Goal: Book appointment/travel/reservation

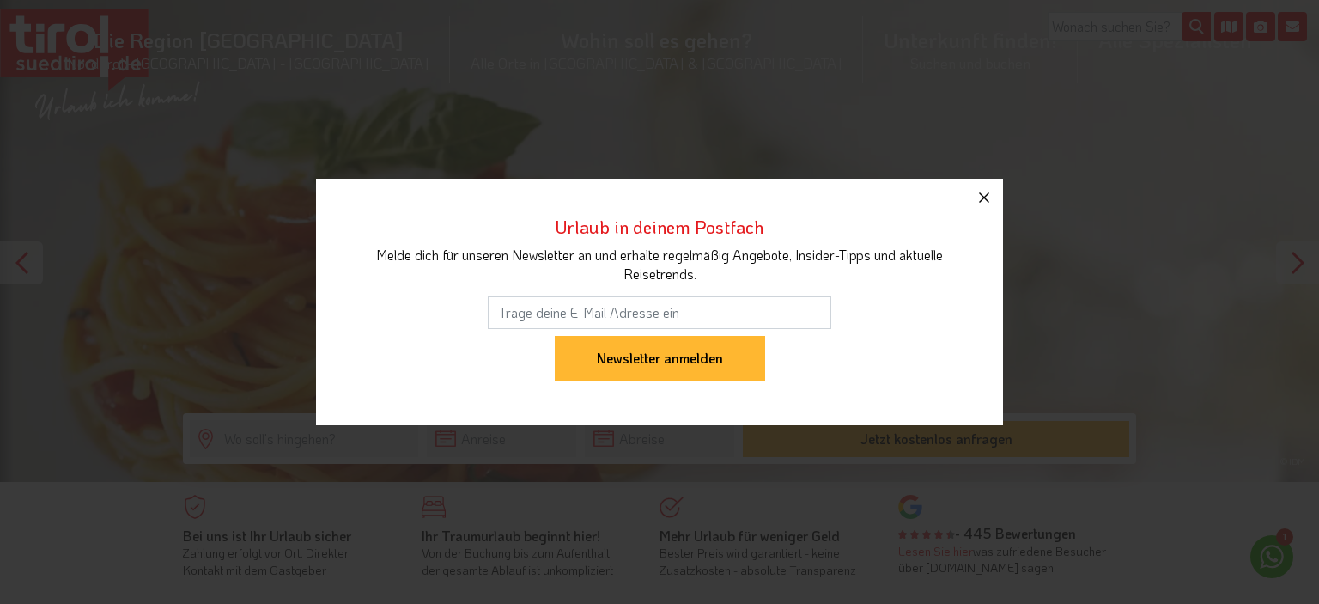
click at [988, 197] on icon "button" at bounding box center [984, 197] width 21 height 21
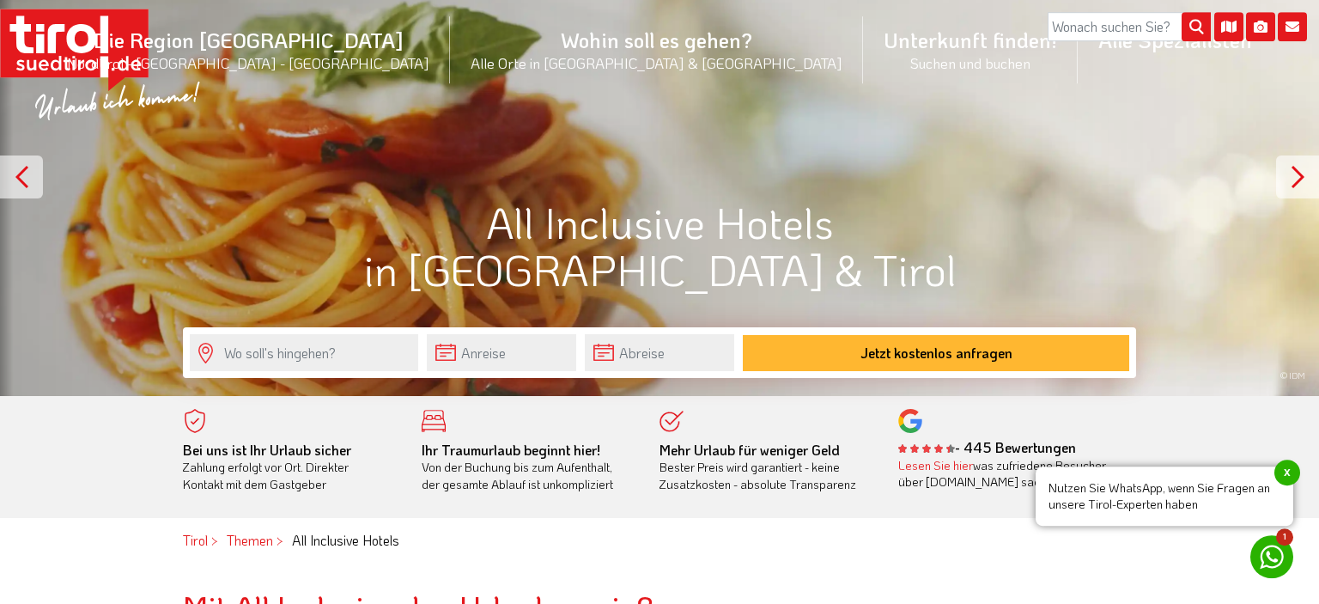
scroll to position [181, 0]
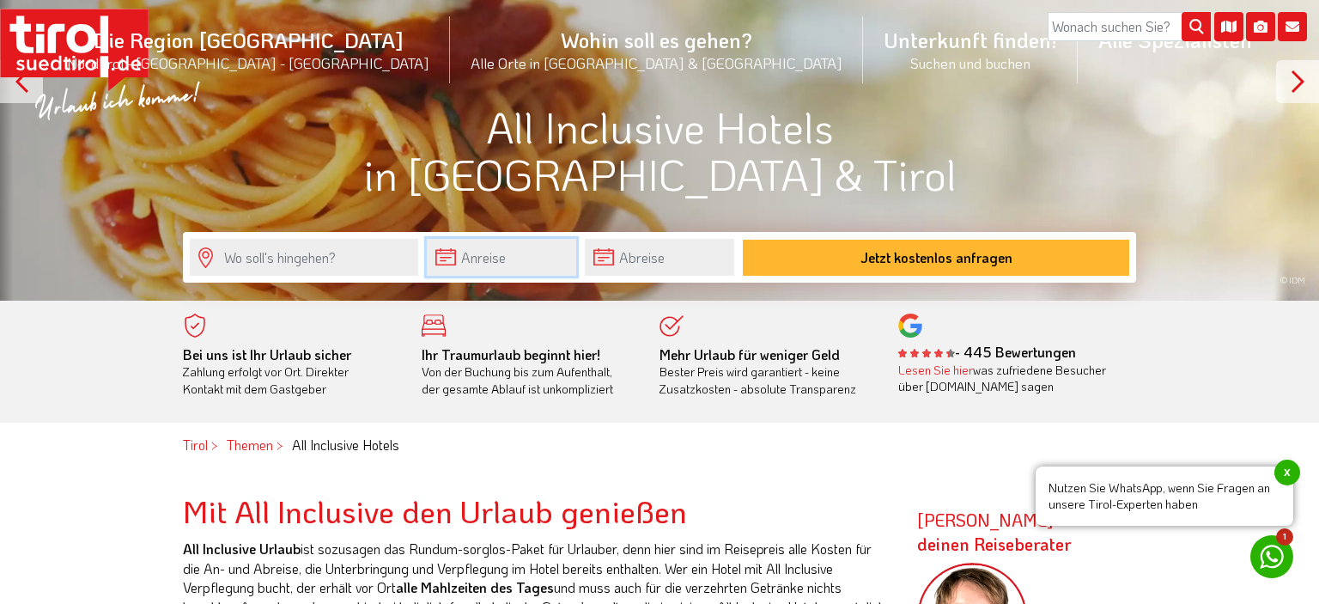
click at [516, 259] on input "text" at bounding box center [501, 257] width 149 height 37
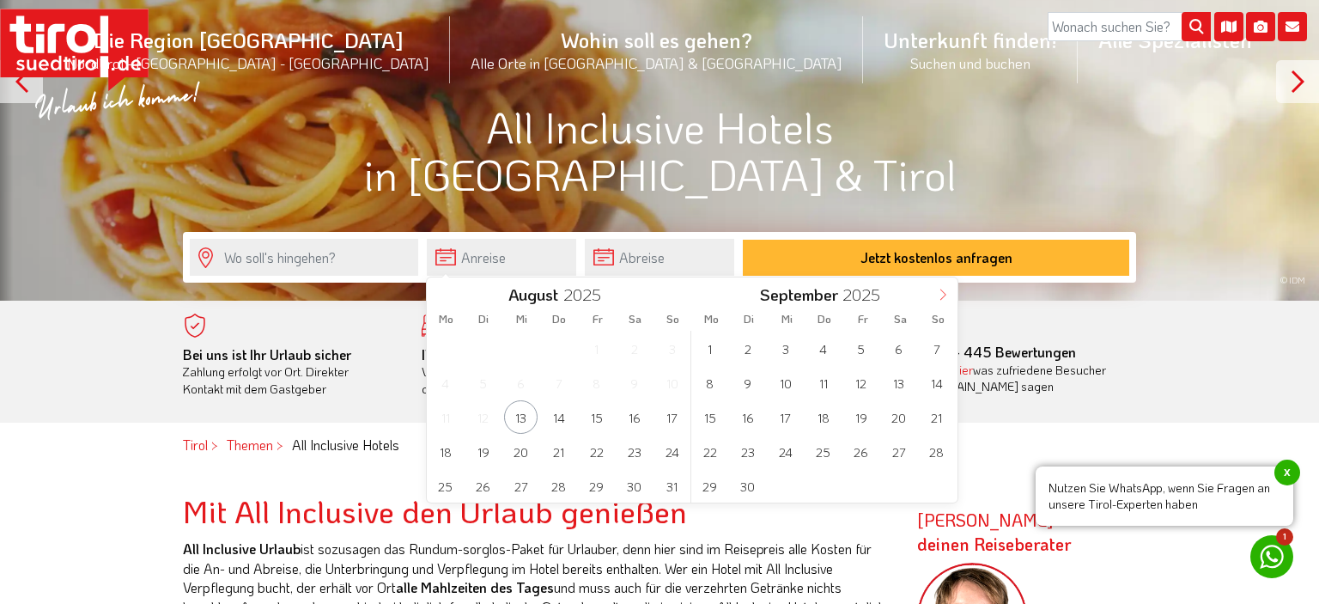
click at [943, 297] on icon at bounding box center [943, 294] width 6 height 11
click at [635, 378] on span "11" at bounding box center [633, 382] width 33 height 33
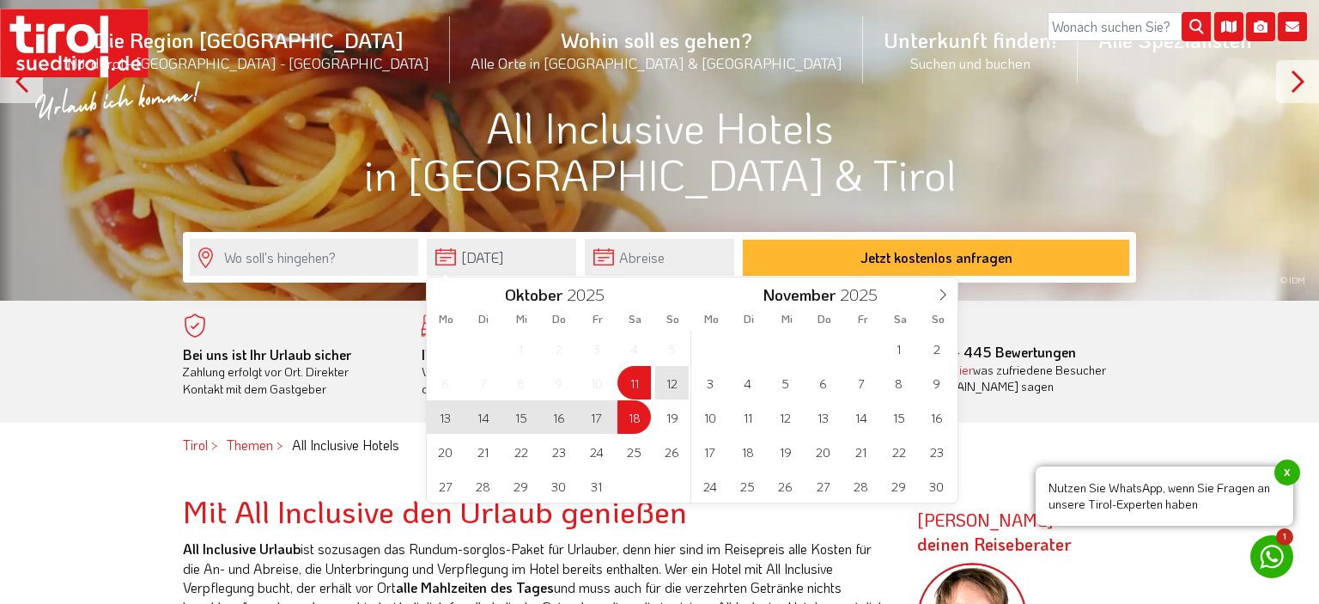
click at [640, 418] on span "18" at bounding box center [633, 416] width 33 height 33
type input "[DATE]"
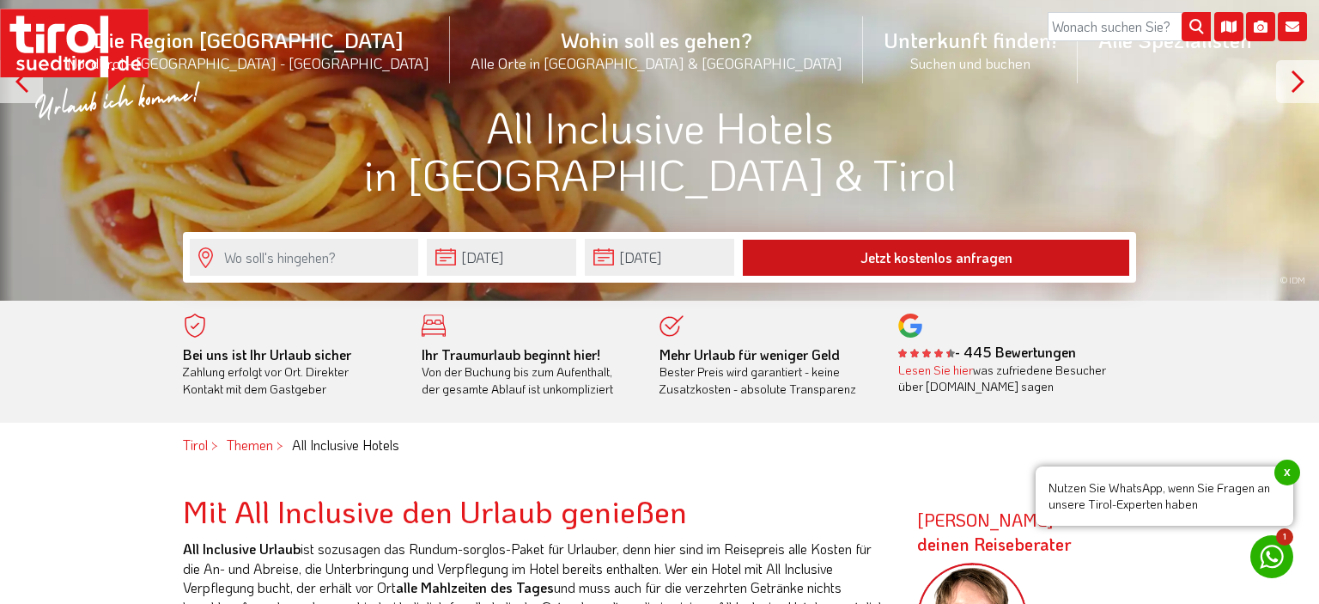
click at [883, 258] on button "Jetzt kostenlos anfragen" at bounding box center [936, 258] width 386 height 36
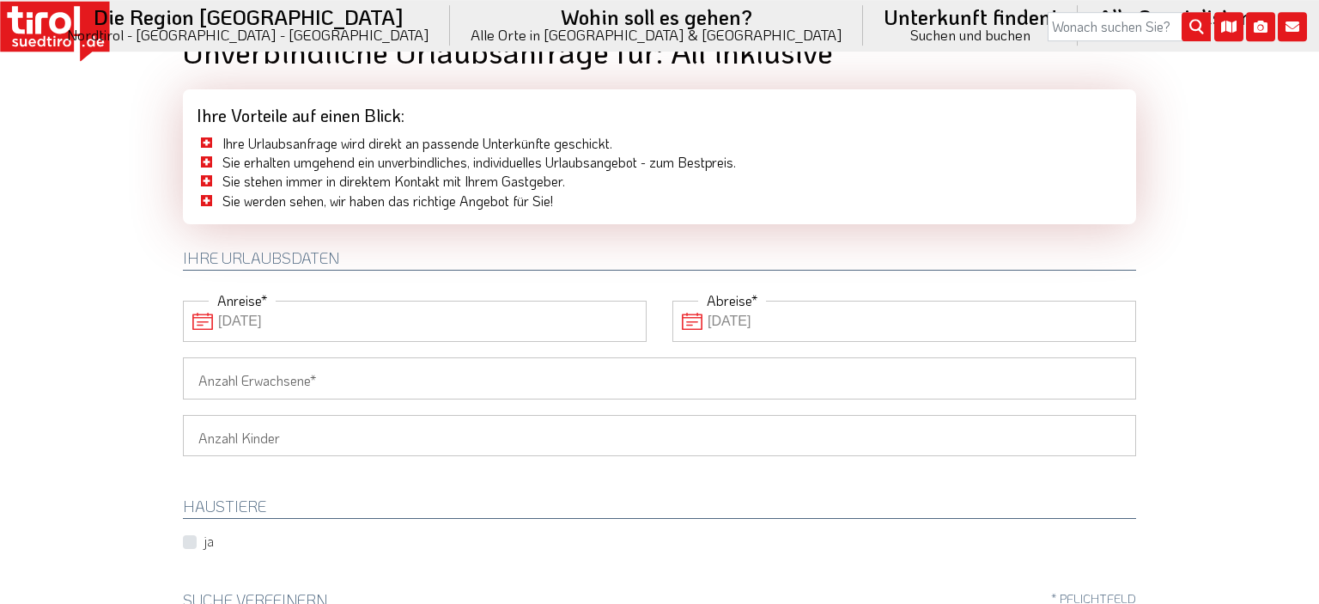
scroll to position [90, 0]
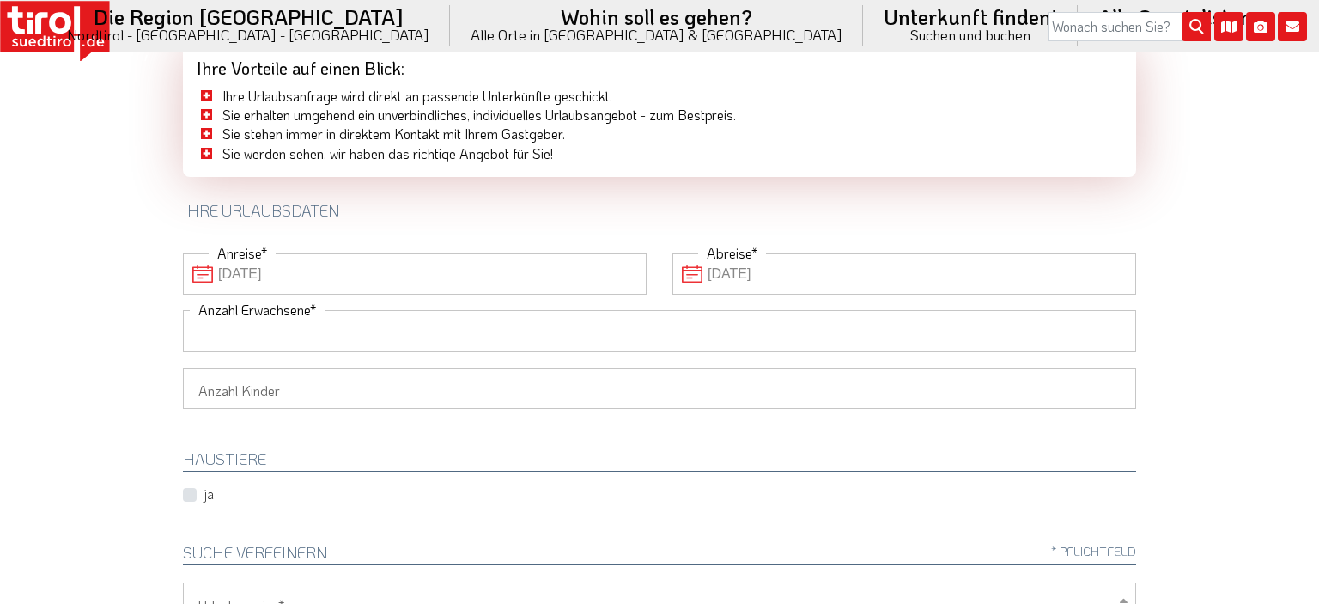
click at [696, 332] on input "Anzahl Erwachsene" at bounding box center [659, 330] width 953 height 41
type input "2"
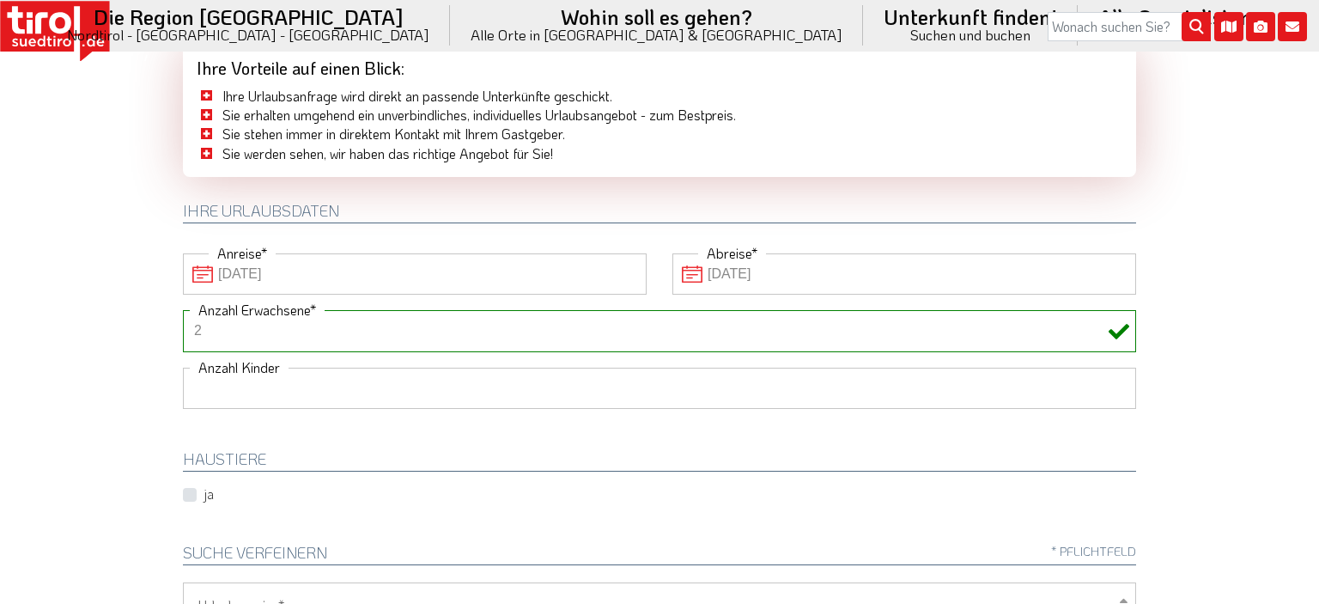
click at [183, 368] on select "1 2 3 4 5 6" at bounding box center [659, 388] width 953 height 41
select select "2"
click option "2" at bounding box center [0, 0] width 0 height 0
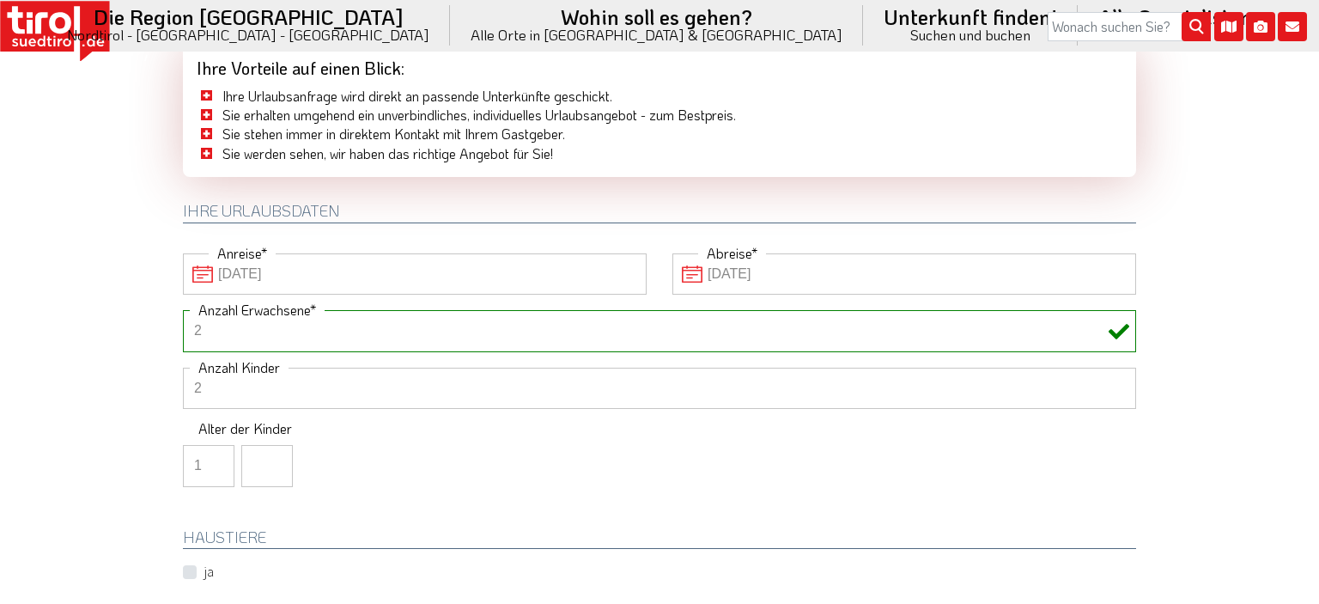
type input "1"
click at [219, 459] on input "1" at bounding box center [209, 465] width 52 height 41
click at [270, 459] on input "1" at bounding box center [267, 465] width 52 height 41
click at [270, 459] on input "2" at bounding box center [267, 465] width 52 height 41
click at [270, 459] on input "3" at bounding box center [267, 465] width 52 height 41
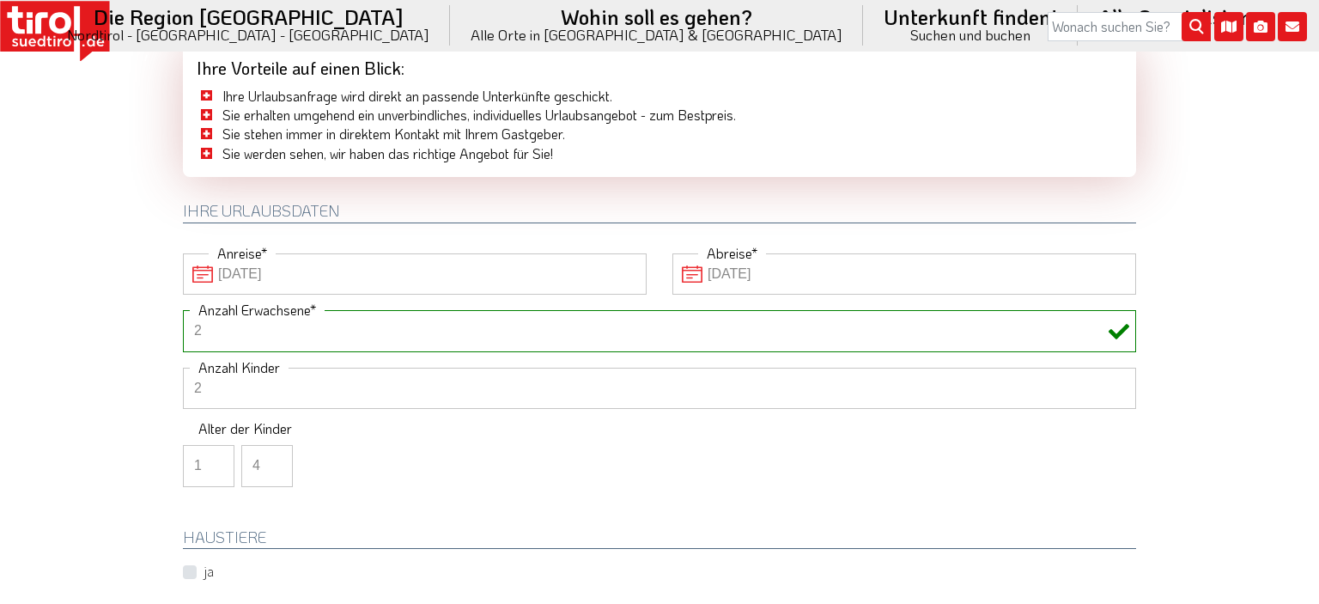
click at [270, 459] on input "4" at bounding box center [267, 465] width 52 height 41
click at [270, 459] on input "5" at bounding box center [267, 465] width 52 height 41
type input "6"
click at [270, 459] on input "6" at bounding box center [267, 465] width 52 height 41
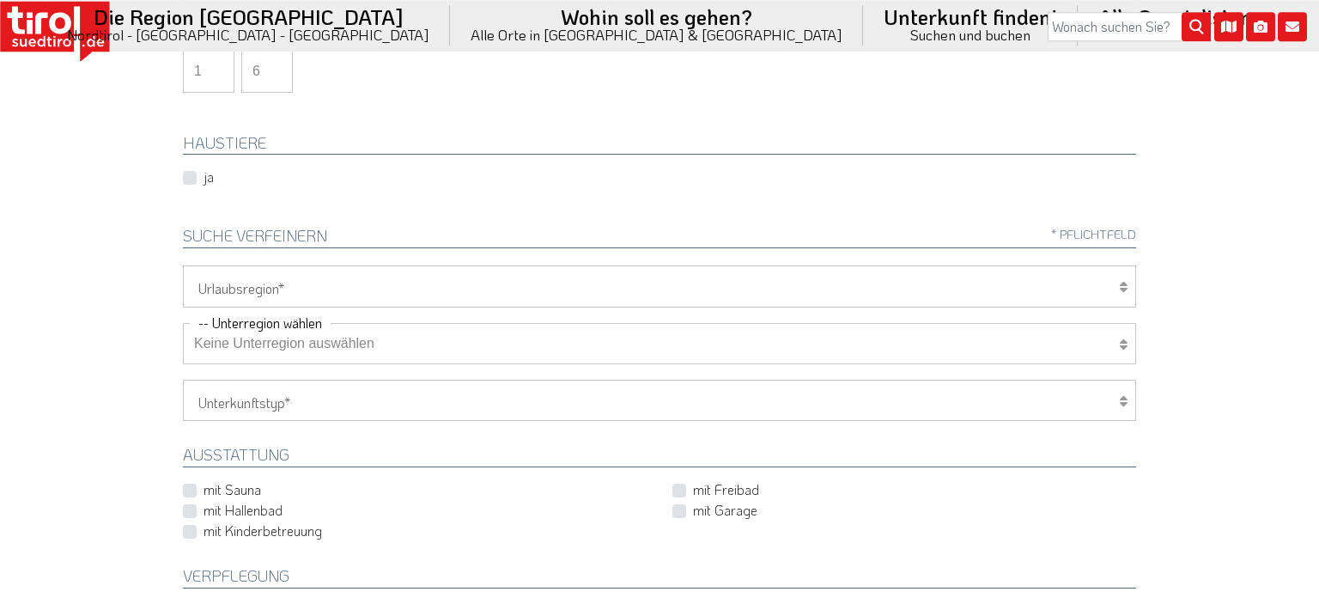
scroll to position [544, 0]
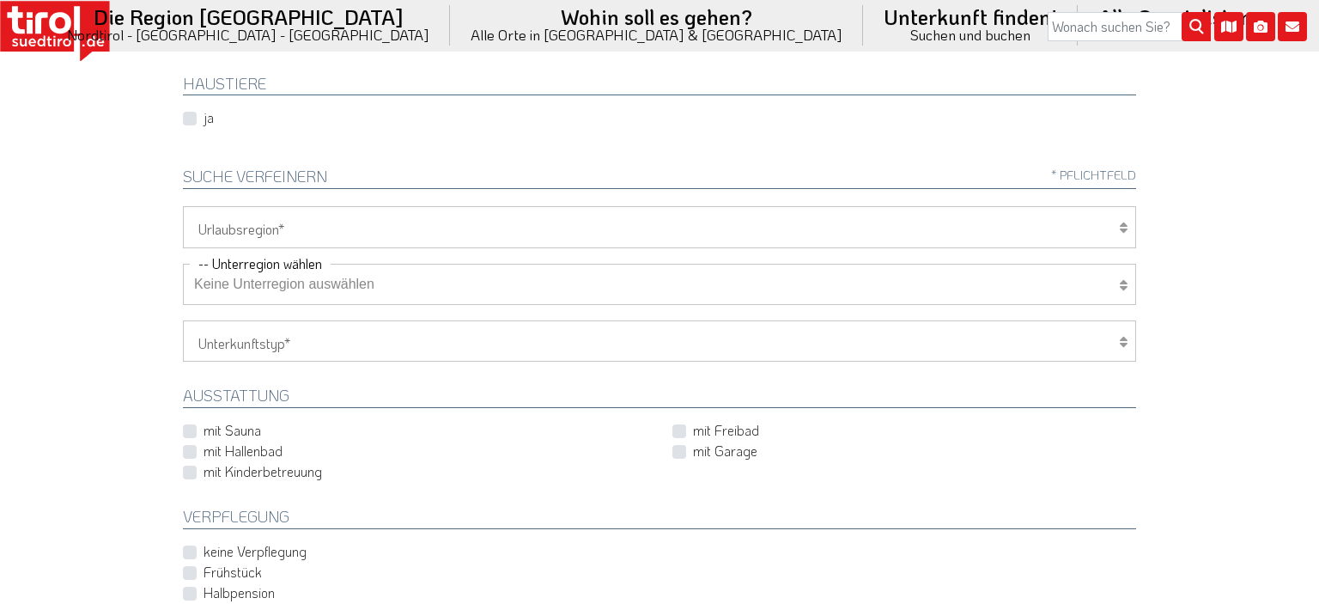
click at [183, 206] on select "Tirol/Nordtirol Osttirol Südtirol Tirols Nachbarn" at bounding box center [659, 226] width 953 height 41
select select "7272"
click option "Südtirol" at bounding box center [0, 0] width 0 height 0
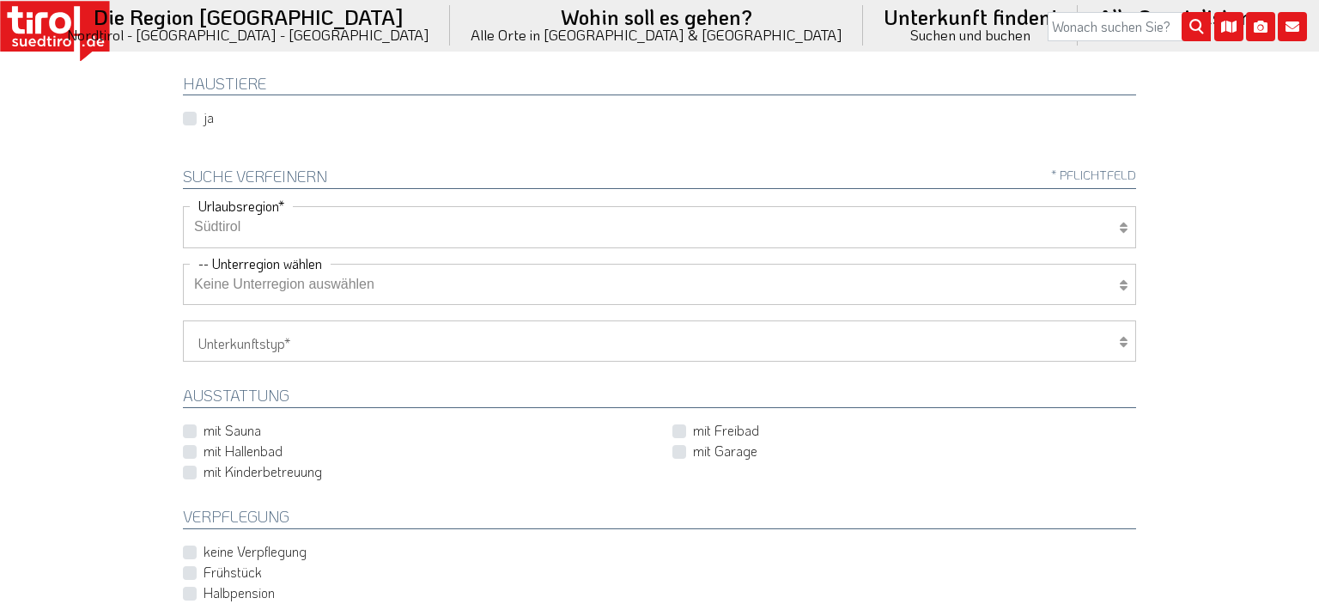
click at [183, 264] on select "Keine Unterregion auswählen Achensee Alpbachtal & Tiroler Seenland Arlberg Feri…" at bounding box center [659, 284] width 953 height 41
click at [337, 280] on select "Keine Unterregion auswählen Achensee Alpbachtal & Tiroler Seenland Arlberg Feri…" at bounding box center [659, 284] width 953 height 41
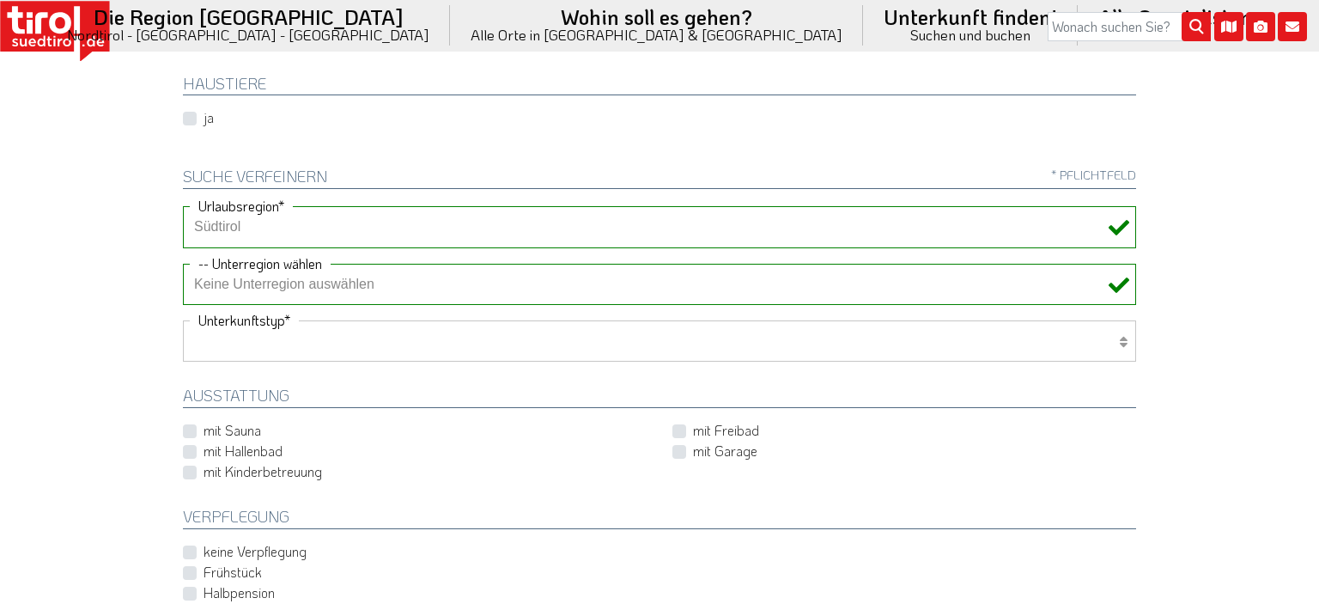
click at [183, 320] on select "Hotel 1-3 Sterne Hotel 4-5 Sterne Ferienwohnung Chalet/Ferienhaus Bauernhöfe" at bounding box center [659, 340] width 953 height 41
drag, startPoint x: 249, startPoint y: 344, endPoint x: 53, endPoint y: 344, distance: 195.8
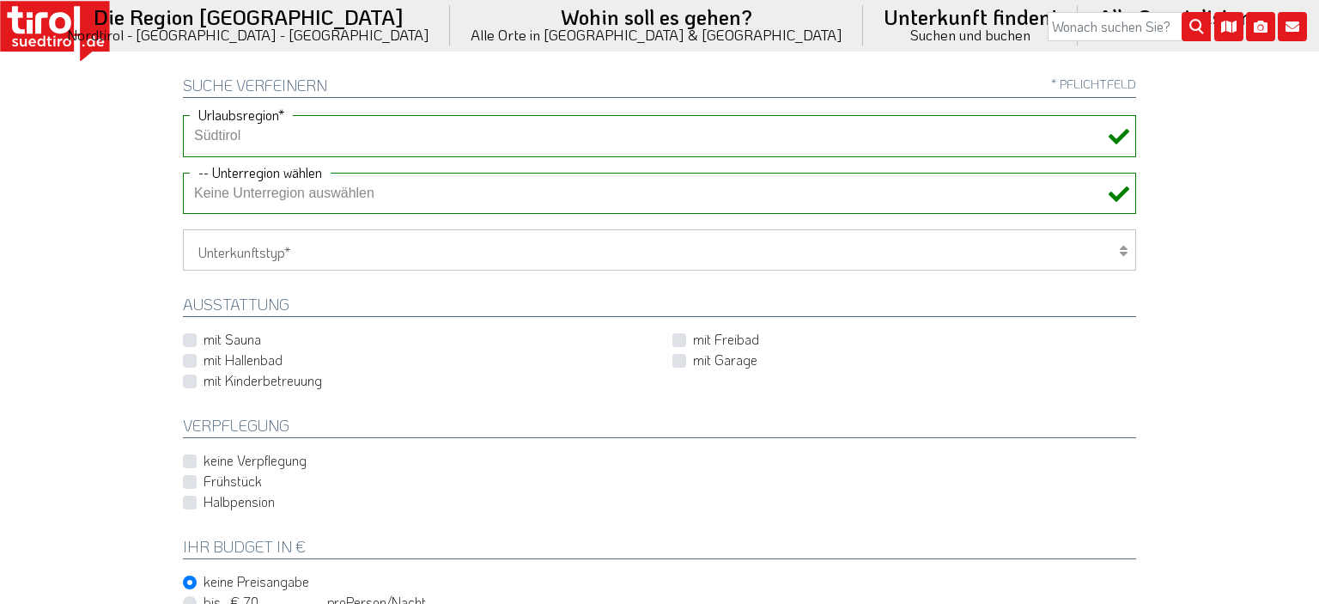
click at [204, 355] on label "mit Hallenbad" at bounding box center [243, 359] width 79 height 19
click at [186, 355] on input "mit Hallenbad" at bounding box center [418, 360] width 464 height 11
checkbox input "true"
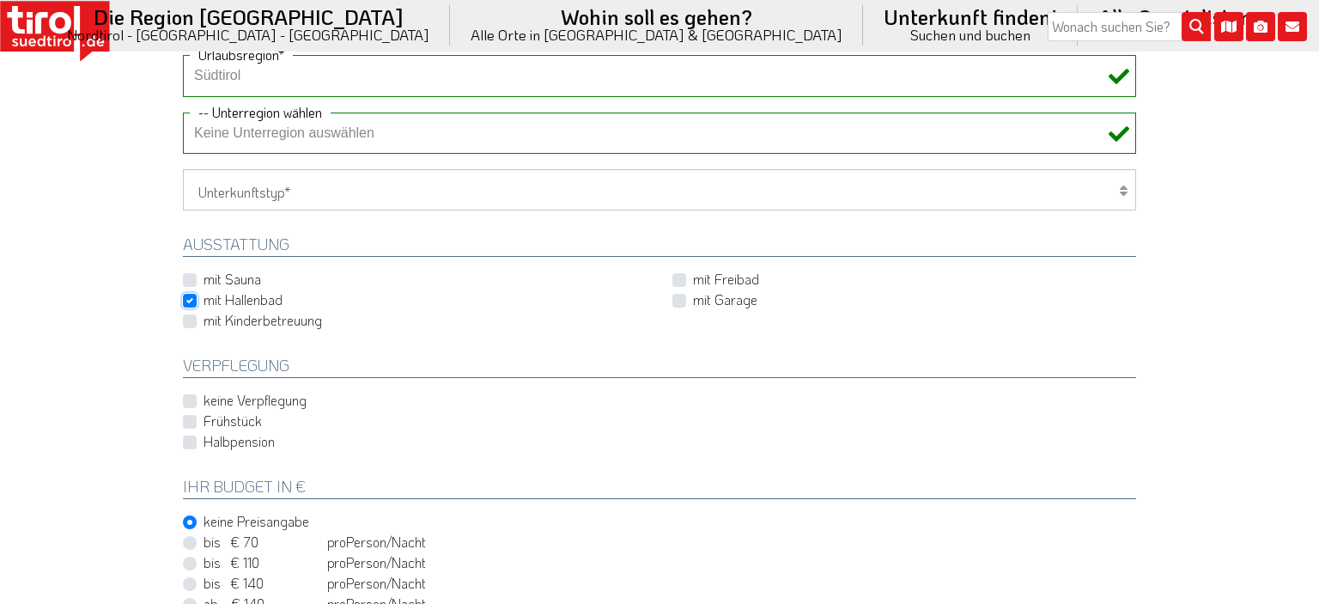
scroll to position [725, 0]
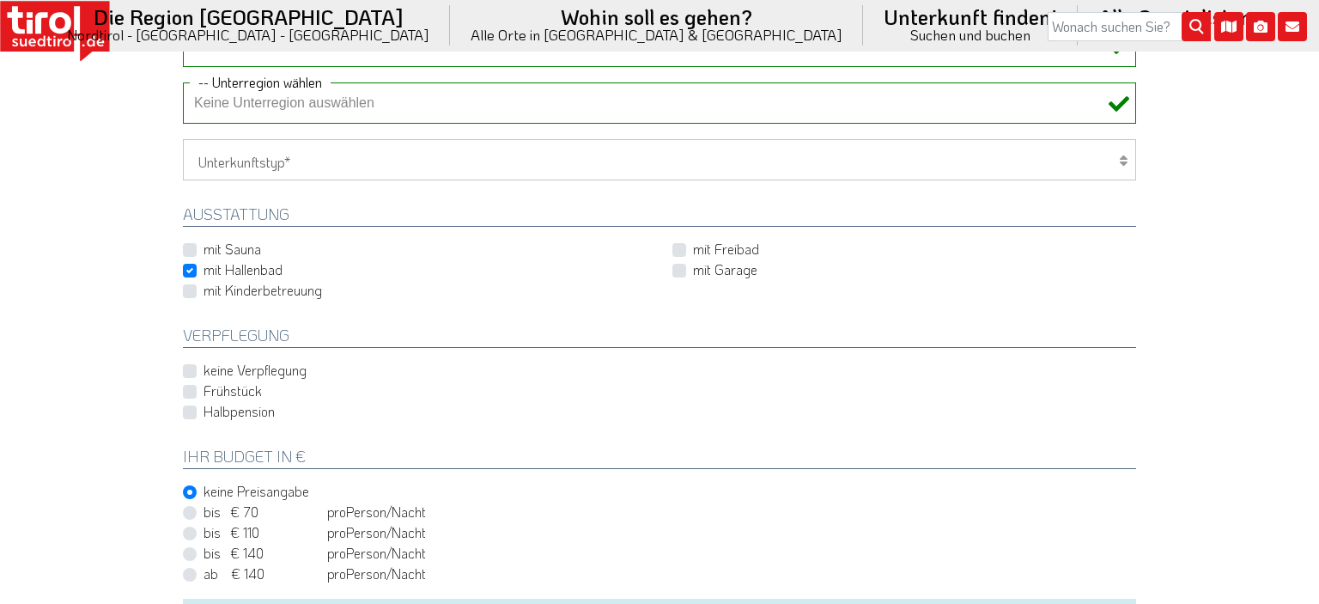
click at [204, 411] on label "Halbpension" at bounding box center [239, 411] width 71 height 19
click at [189, 411] on input "Halbpension" at bounding box center [662, 411] width 953 height 11
checkbox input "true"
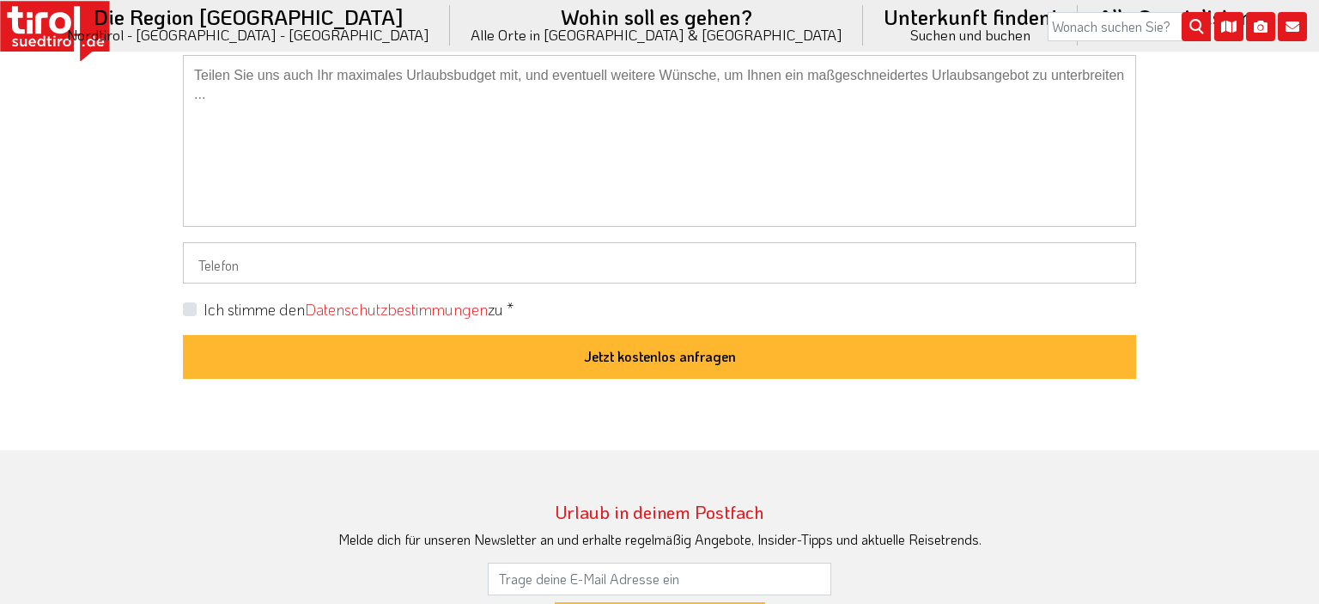
scroll to position [2104, 0]
